Goal: Information Seeking & Learning: Find specific fact

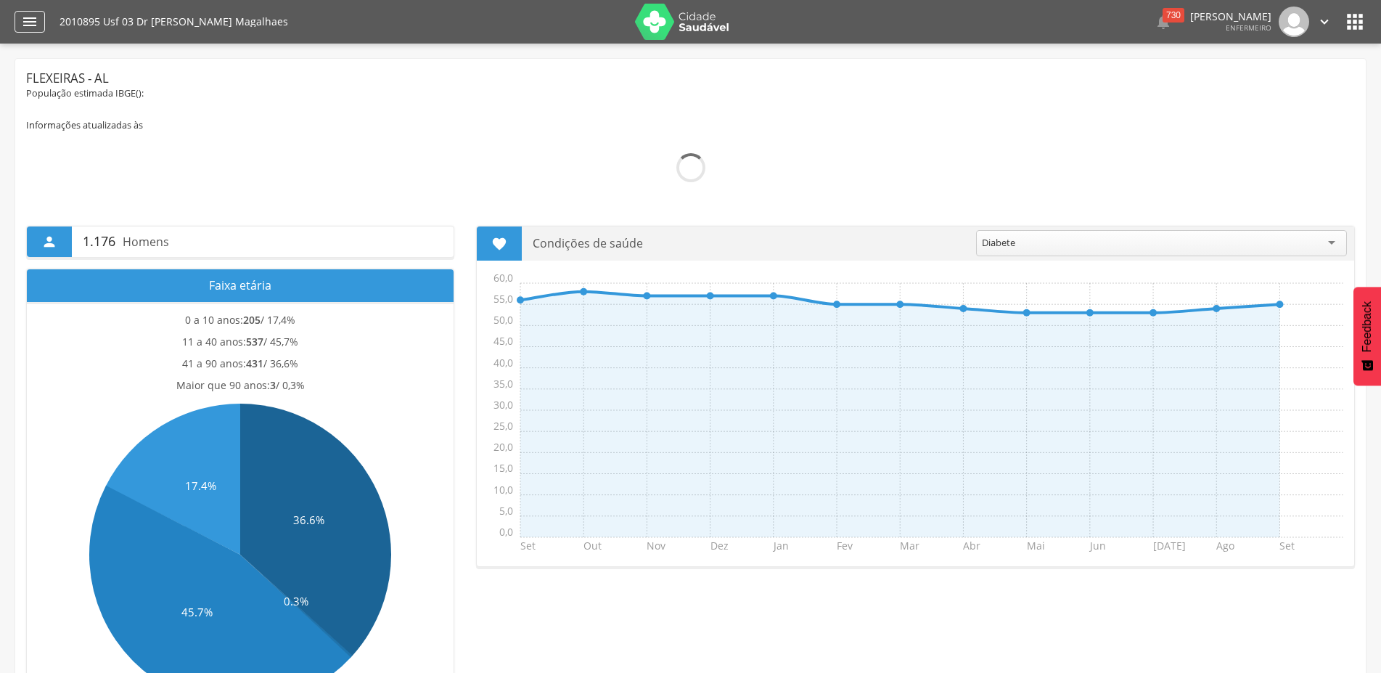
click at [30, 27] on icon "" at bounding box center [29, 21] width 17 height 17
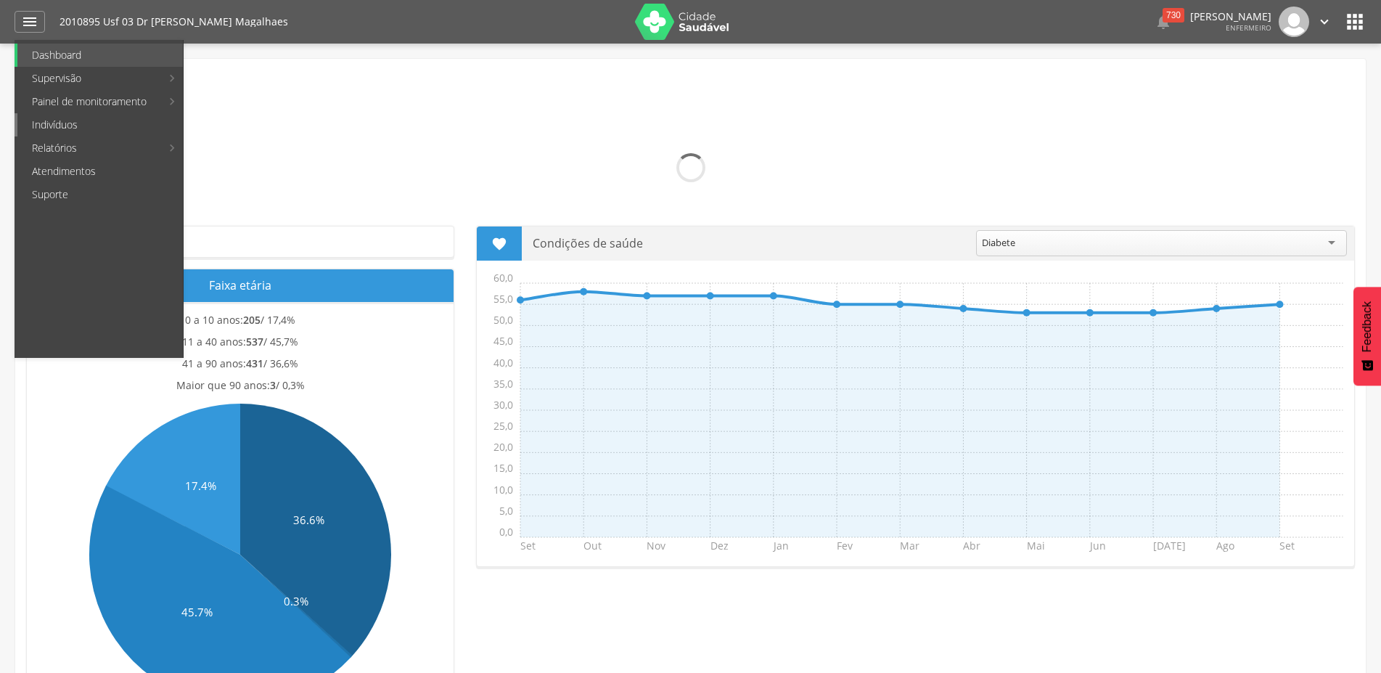
click at [72, 126] on link "Indivíduos" at bounding box center [99, 124] width 165 height 23
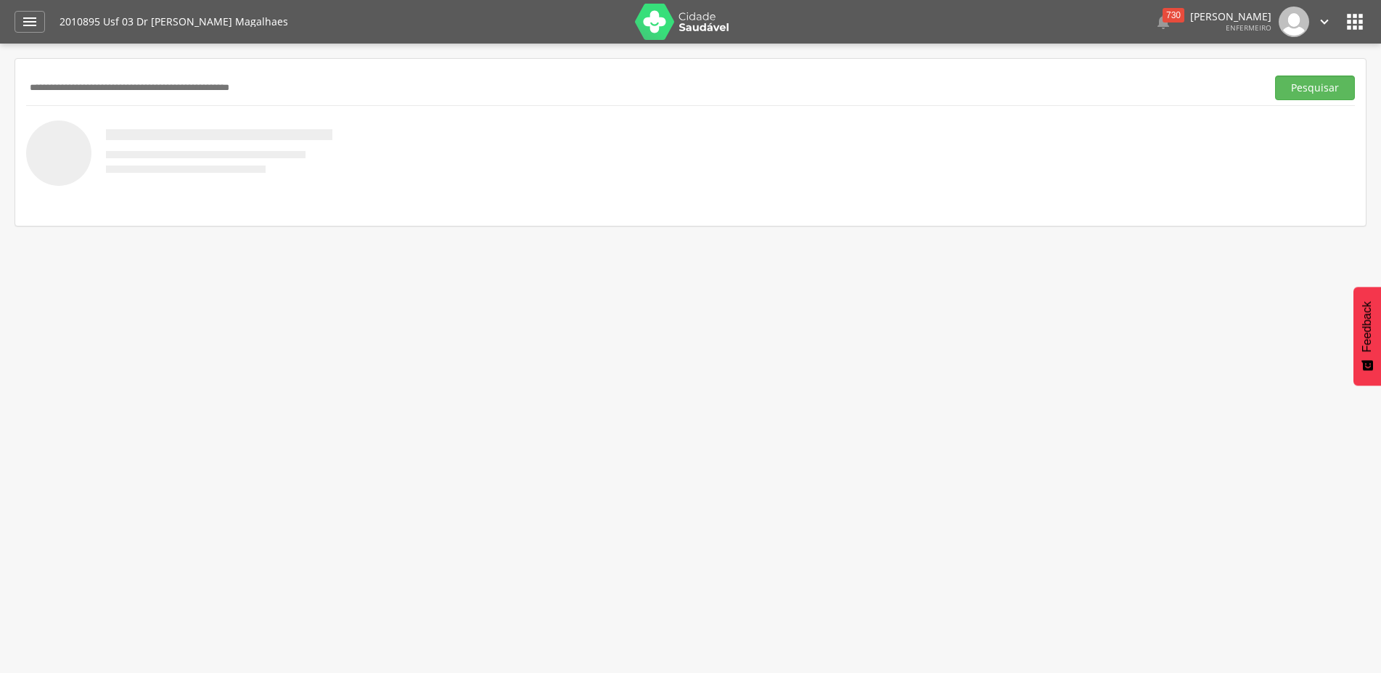
click at [89, 94] on input "text" at bounding box center [643, 87] width 1234 height 25
type input "**********"
click at [1275, 75] on button "Pesquisar" at bounding box center [1315, 87] width 80 height 25
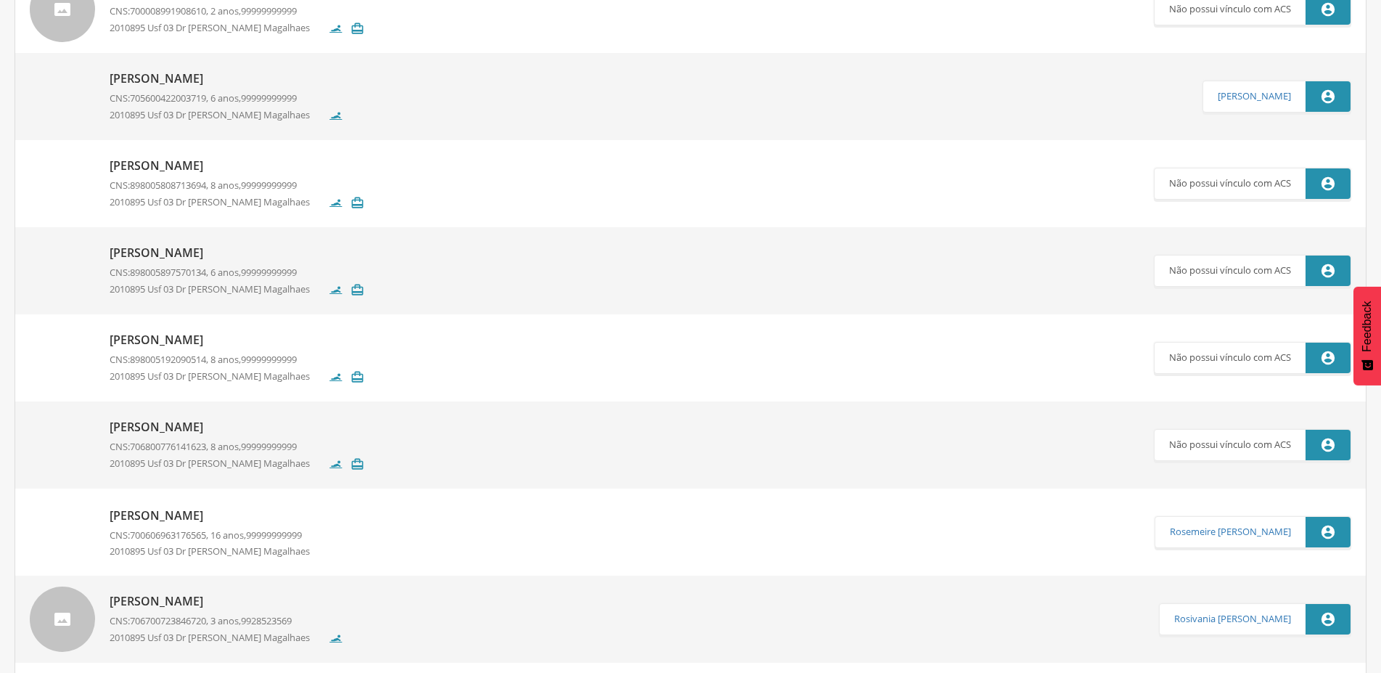
scroll to position [148, 0]
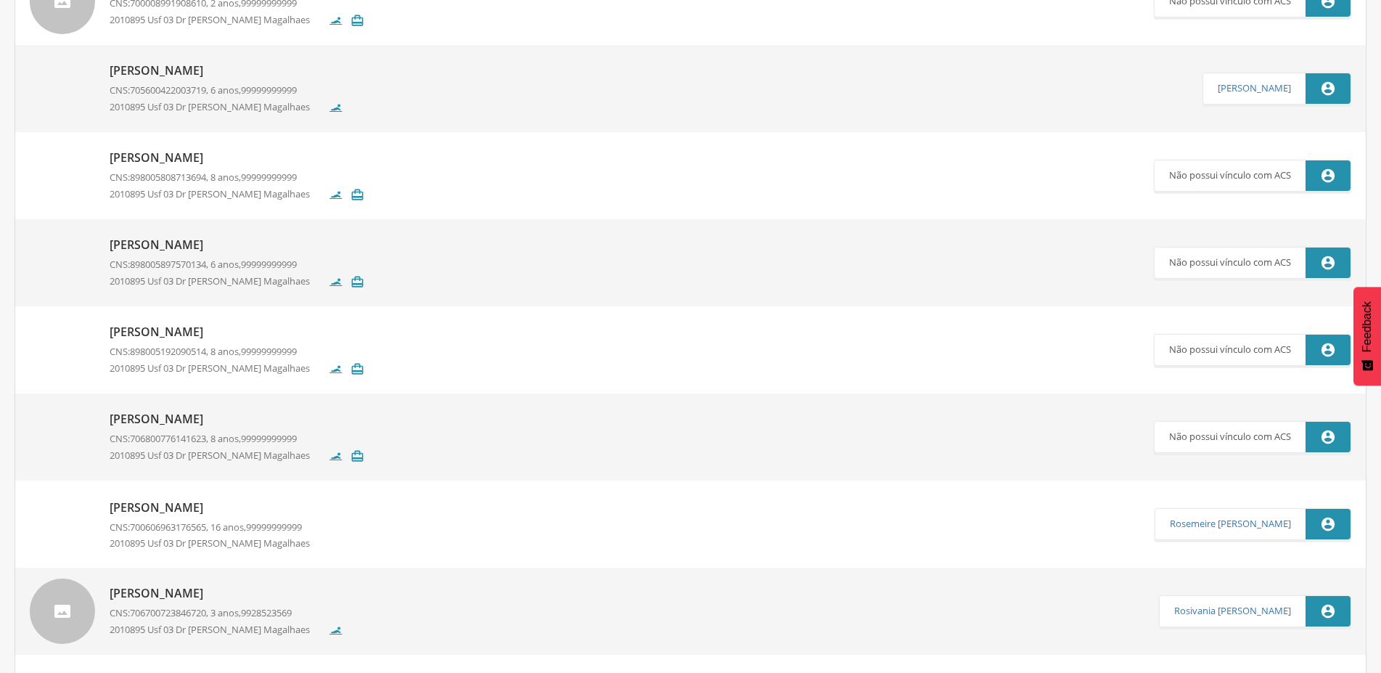
click at [234, 504] on p "[PERSON_NAME]" at bounding box center [215, 507] width 211 height 17
type input "**********"
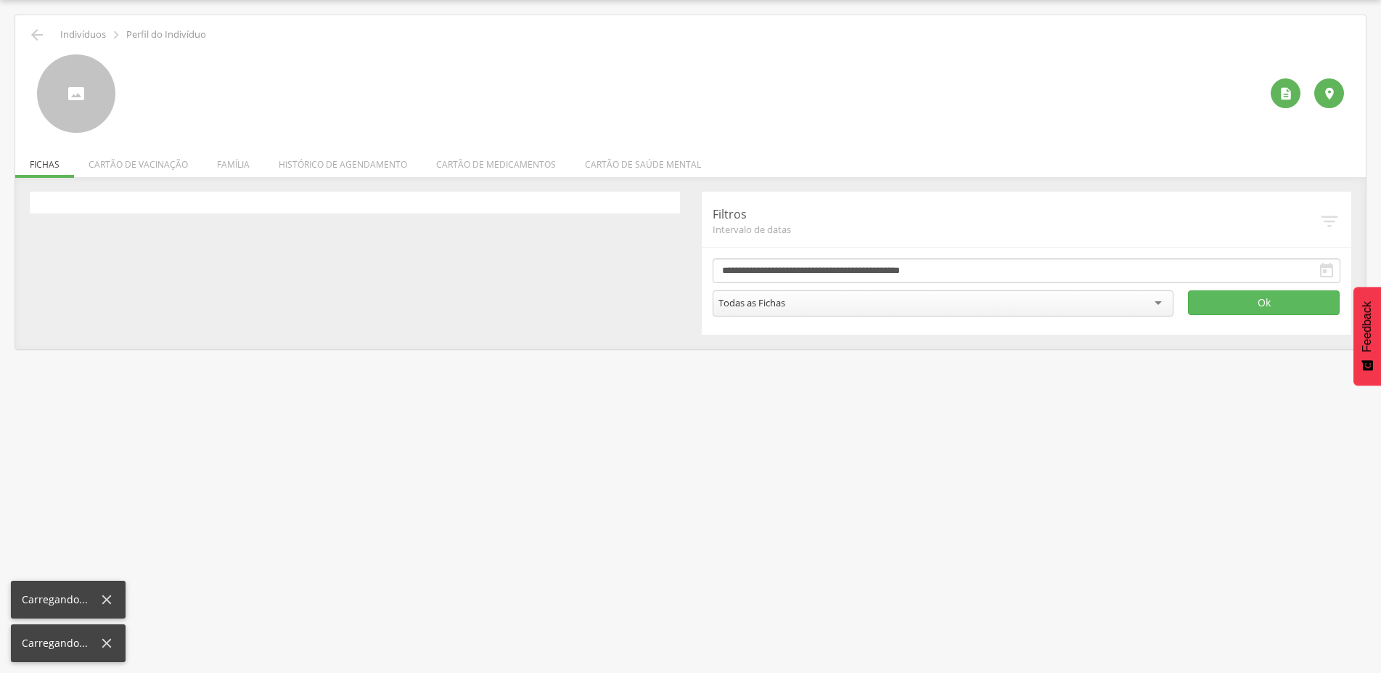
scroll to position [44, 0]
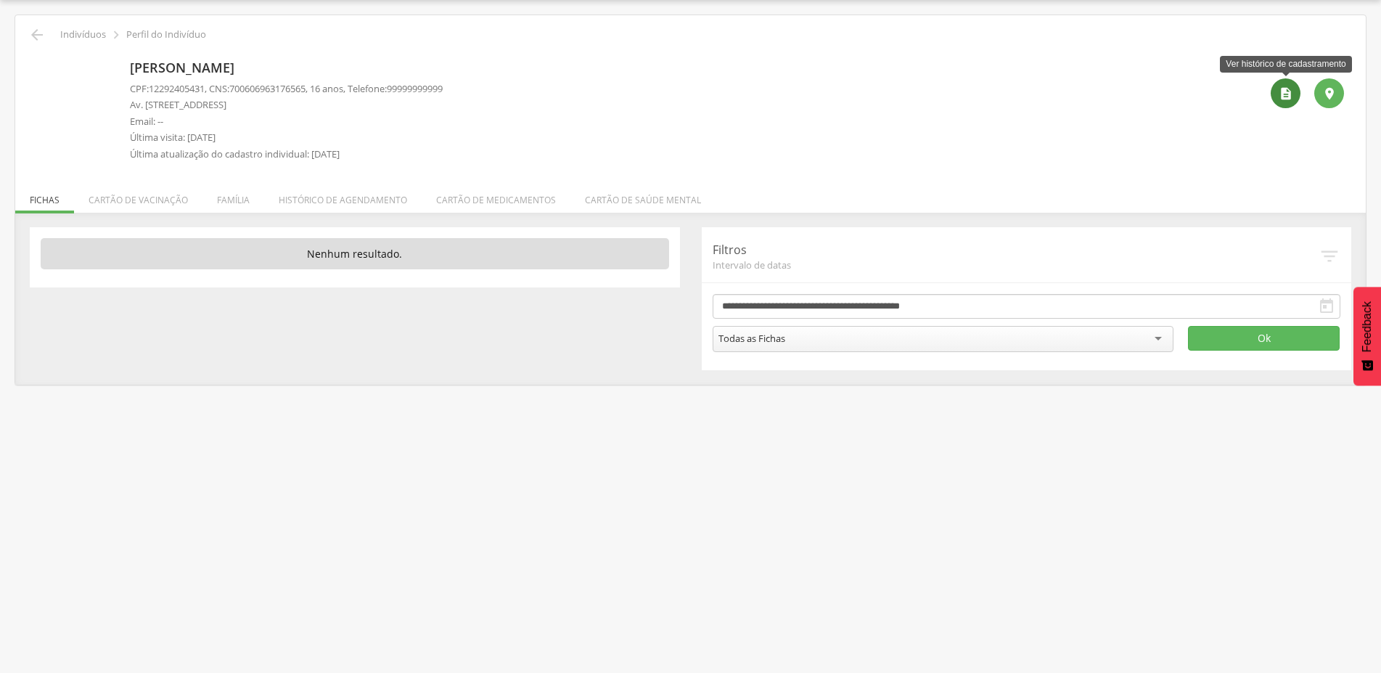
click at [1294, 95] on div "" at bounding box center [1286, 93] width 30 height 30
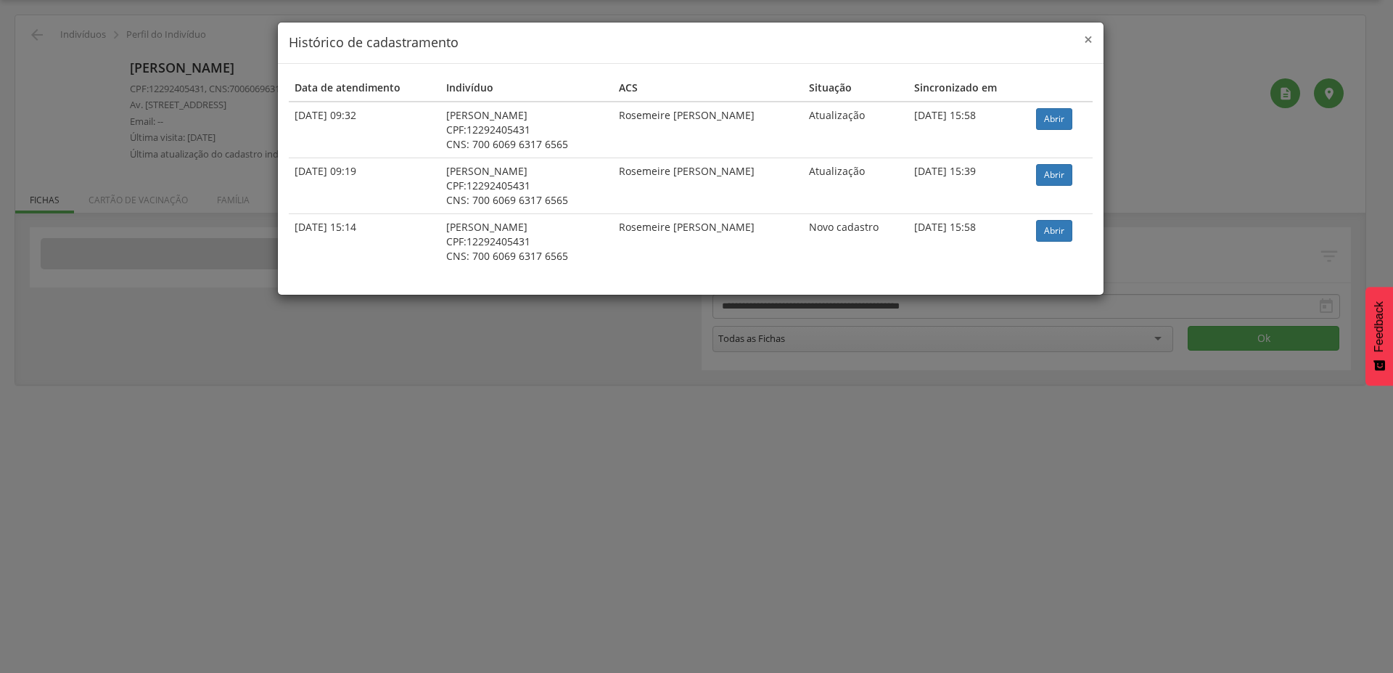
click at [1088, 40] on span "×" at bounding box center [1088, 39] width 9 height 20
